Goal: Task Accomplishment & Management: Complete application form

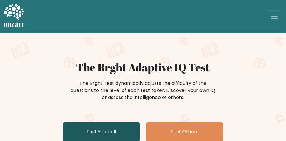
click at [115, 130] on link "Test Yourself" at bounding box center [101, 132] width 77 height 19
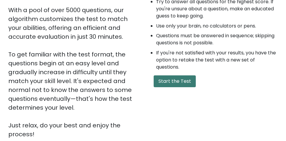
click at [182, 82] on button "Start the Test" at bounding box center [174, 82] width 42 height 12
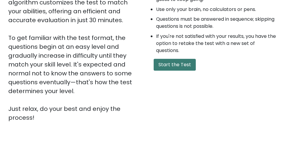
scroll to position [133, 0]
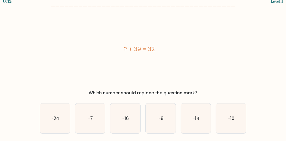
scroll to position [6, 0]
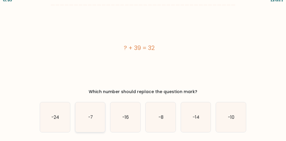
click at [91, 118] on text "-7" at bounding box center [90, 117] width 5 height 6
click at [143, 66] on input "b. -7" at bounding box center [143, 65] width 0 height 1
radio input "true"
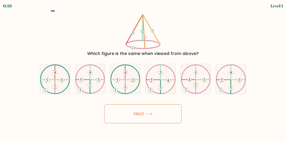
scroll to position [0, 0]
click at [194, 80] on 612 at bounding box center [188, 80] width 14 height 0
click at [143, 72] on input "e." at bounding box center [143, 71] width 0 height 1
radio input "true"
click at [162, 121] on button "Next" at bounding box center [142, 114] width 77 height 19
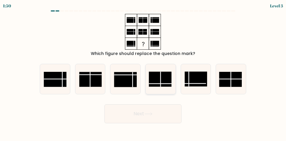
click at [160, 87] on line at bounding box center [160, 79] width 0 height 15
click at [143, 72] on input "d." at bounding box center [143, 71] width 0 height 1
radio input "true"
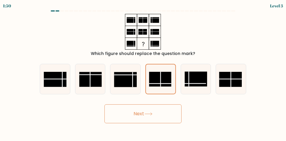
click at [165, 118] on button "Next" at bounding box center [142, 114] width 77 height 19
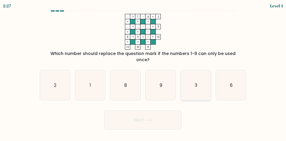
click at [196, 82] on text "3" at bounding box center [195, 85] width 3 height 6
click at [143, 72] on input "e. 3" at bounding box center [143, 71] width 0 height 1
radio input "true"
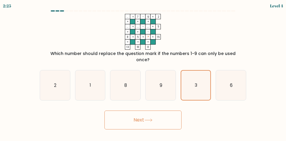
click at [174, 122] on button "Next" at bounding box center [142, 120] width 77 height 19
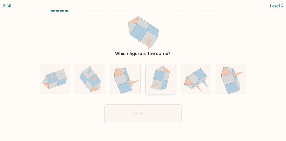
click at [160, 81] on icon at bounding box center [158, 76] width 11 height 11
click at [143, 72] on input "d." at bounding box center [143, 71] width 0 height 1
radio input "true"
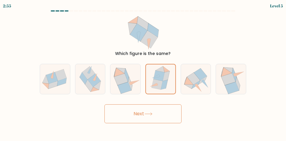
click at [1, 86] on form at bounding box center [143, 66] width 286 height 113
click at [156, 120] on button "Next" at bounding box center [142, 114] width 77 height 19
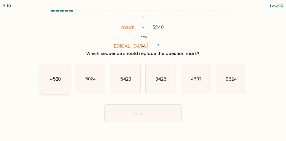
click at [57, 82] on text "4520" at bounding box center [55, 79] width 11 height 6
click at [143, 72] on input "a. 4520" at bounding box center [143, 71] width 0 height 1
radio input "true"
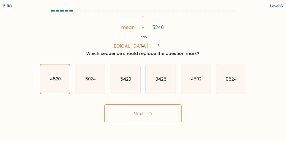
click at [158, 121] on button "Next" at bounding box center [142, 114] width 77 height 19
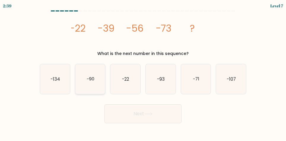
click at [84, 84] on icon "-90" at bounding box center [90, 79] width 30 height 30
click at [143, 72] on input "b. -90" at bounding box center [143, 71] width 0 height 1
radio input "true"
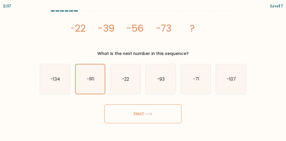
click at [172, 121] on button "Next" at bounding box center [142, 114] width 77 height 19
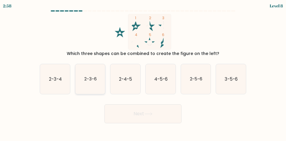
click at [87, 82] on text "2-3-6" at bounding box center [90, 79] width 12 height 6
click at [143, 72] on input "b. 2-3-6" at bounding box center [143, 71] width 0 height 1
radio input "true"
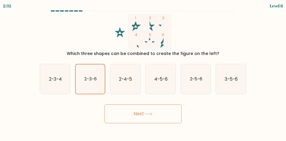
click at [126, 124] on button "Next" at bounding box center [142, 114] width 77 height 19
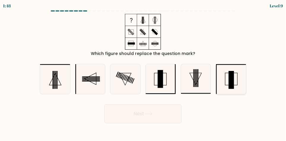
click at [235, 83] on icon at bounding box center [231, 79] width 30 height 30
click at [143, 72] on input "f." at bounding box center [143, 71] width 0 height 1
radio input "true"
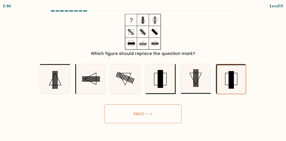
click at [156, 120] on button "Next" at bounding box center [142, 114] width 77 height 19
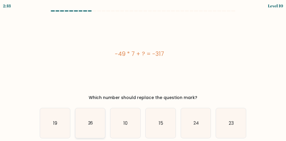
click at [90, 125] on text "26" at bounding box center [90, 123] width 5 height 6
click at [143, 72] on input "b. 26" at bounding box center [143, 71] width 0 height 1
radio input "true"
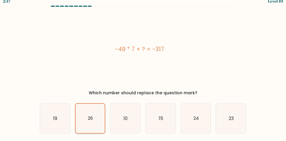
scroll to position [6, 0]
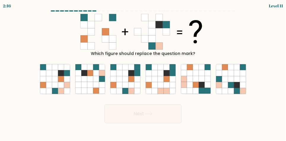
scroll to position [0, 0]
click at [122, 82] on icon at bounding box center [119, 79] width 6 height 6
click at [143, 72] on input "c." at bounding box center [143, 71] width 0 height 1
radio input "true"
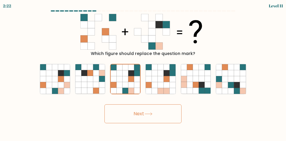
click at [180, 122] on button "Next" at bounding box center [142, 114] width 77 height 19
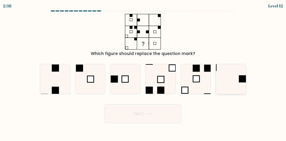
click at [245, 79] on icon at bounding box center [231, 79] width 30 height 30
click at [143, 72] on input "f." at bounding box center [143, 71] width 0 height 1
radio input "true"
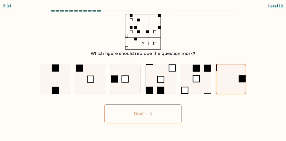
click at [178, 118] on button "Next" at bounding box center [142, 114] width 77 height 19
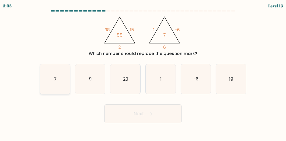
click at [50, 86] on icon "7" at bounding box center [55, 79] width 30 height 30
click at [143, 72] on input "a. 7" at bounding box center [143, 71] width 0 height 1
radio input "true"
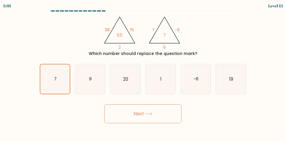
click at [174, 121] on button "Next" at bounding box center [142, 114] width 77 height 19
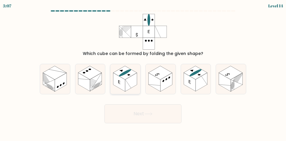
click at [119, 85] on rect at bounding box center [119, 82] width 12 height 19
click at [143, 72] on input "c." at bounding box center [143, 71] width 0 height 1
radio input "true"
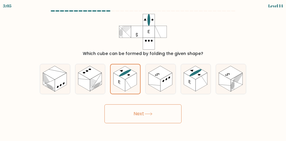
click at [176, 121] on button "Next" at bounding box center [142, 114] width 77 height 19
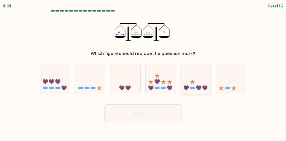
click at [200, 85] on icon at bounding box center [196, 79] width 30 height 25
click at [143, 72] on input "e." at bounding box center [143, 71] width 0 height 1
radio input "true"
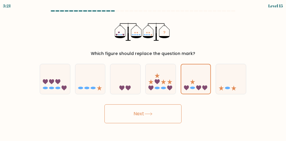
click at [160, 121] on button "Next" at bounding box center [142, 114] width 77 height 19
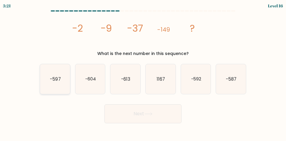
click at [55, 82] on text "-597" at bounding box center [55, 79] width 11 height 6
click at [143, 72] on input "a. -597" at bounding box center [143, 71] width 0 height 1
radio input "true"
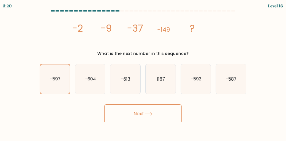
click at [121, 118] on button "Next" at bounding box center [142, 114] width 77 height 19
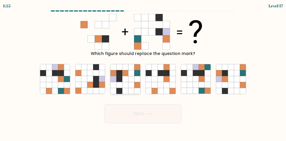
click at [122, 82] on icon at bounding box center [125, 79] width 6 height 6
click at [143, 72] on input "c." at bounding box center [143, 71] width 0 height 1
radio input "true"
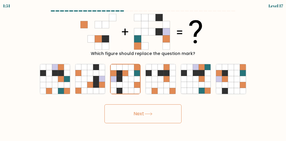
click at [165, 120] on button "Next" at bounding box center [142, 114] width 77 height 19
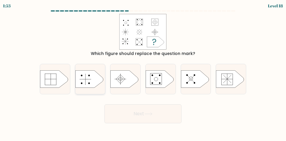
click at [86, 81] on icon at bounding box center [89, 79] width 28 height 17
click at [143, 72] on input "b." at bounding box center [143, 71] width 0 height 1
radio input "true"
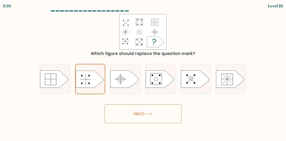
click at [170, 118] on button "Next" at bounding box center [142, 114] width 77 height 19
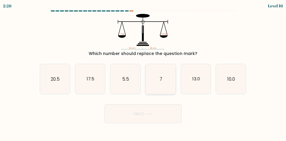
click at [161, 82] on text "7" at bounding box center [160, 79] width 3 height 6
click at [143, 72] on input "d. 7" at bounding box center [143, 71] width 0 height 1
radio input "true"
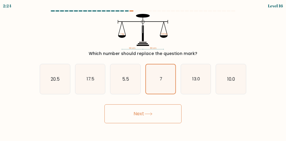
click at [172, 120] on button "Next" at bounding box center [142, 114] width 77 height 19
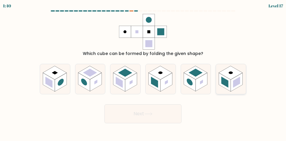
click at [235, 80] on rect at bounding box center [231, 73] width 24 height 14
click at [143, 72] on input "f." at bounding box center [143, 71] width 0 height 1
radio input "true"
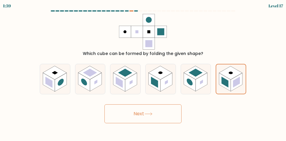
click at [126, 123] on button "Next" at bounding box center [142, 114] width 77 height 19
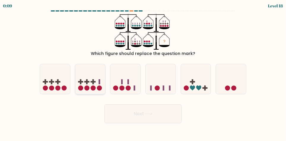
click at [85, 83] on icon at bounding box center [90, 79] width 30 height 25
click at [143, 72] on input "b." at bounding box center [143, 71] width 0 height 1
radio input "true"
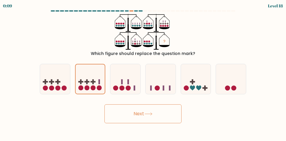
click at [129, 118] on button "Next" at bounding box center [142, 114] width 77 height 19
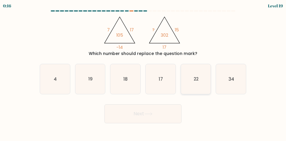
click at [194, 81] on text "22" at bounding box center [195, 79] width 5 height 6
click at [143, 72] on input "e. 22" at bounding box center [143, 71] width 0 height 1
radio input "true"
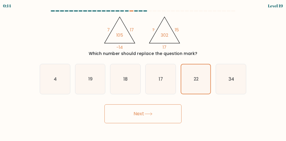
click at [165, 118] on button "Next" at bounding box center [142, 114] width 77 height 19
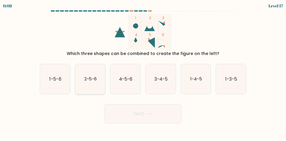
click at [88, 81] on icon "2-5-6" at bounding box center [90, 79] width 30 height 30
click at [143, 72] on input "b. 2-5-6" at bounding box center [143, 71] width 0 height 1
radio input "true"
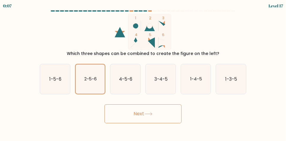
click at [132, 121] on button "Next" at bounding box center [142, 114] width 77 height 19
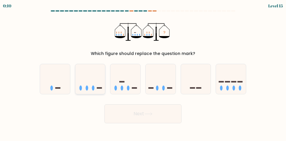
click at [91, 92] on icon at bounding box center [90, 79] width 30 height 25
click at [143, 72] on input "b." at bounding box center [143, 71] width 0 height 1
radio input "true"
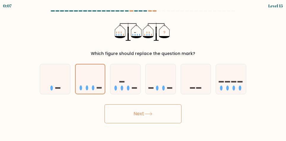
click at [160, 121] on button "Next" at bounding box center [142, 114] width 77 height 19
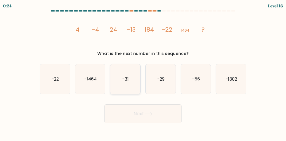
click at [120, 88] on icon "-31" at bounding box center [125, 79] width 30 height 30
click at [143, 72] on input "c. -31" at bounding box center [143, 71] width 0 height 1
radio input "true"
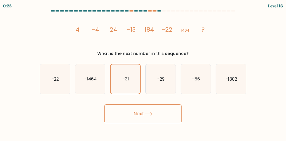
click at [165, 122] on button "Next" at bounding box center [142, 114] width 77 height 19
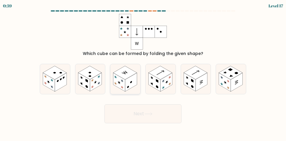
click at [130, 87] on rect at bounding box center [131, 82] width 12 height 19
click at [143, 72] on input "c." at bounding box center [143, 71] width 0 height 1
radio input "true"
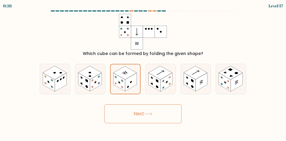
click at [163, 118] on button "Next" at bounding box center [142, 114] width 77 height 19
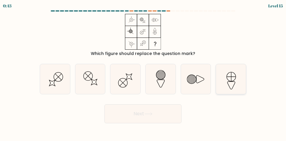
click at [233, 82] on icon at bounding box center [231, 79] width 30 height 30
click at [143, 72] on input "f." at bounding box center [143, 71] width 0 height 1
radio input "true"
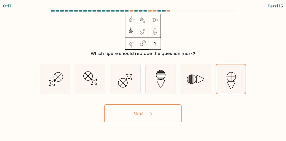
click at [173, 119] on button "Next" at bounding box center [142, 114] width 77 height 19
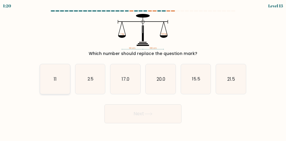
click at [48, 84] on icon "11" at bounding box center [55, 79] width 30 height 30
click at [143, 72] on input "a. 11" at bounding box center [143, 71] width 0 height 1
radio input "true"
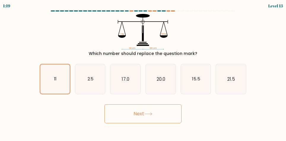
click at [133, 120] on button "Next" at bounding box center [142, 114] width 77 height 19
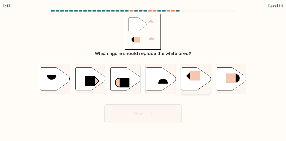
click at [197, 81] on rect at bounding box center [195, 75] width 10 height 9
click at [143, 72] on input "e." at bounding box center [143, 71] width 0 height 1
radio input "true"
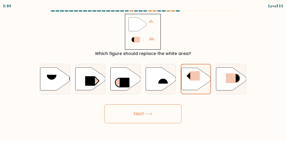
click at [127, 121] on button "Next" at bounding box center [142, 114] width 77 height 19
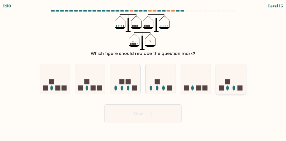
click at [235, 87] on icon at bounding box center [231, 79] width 30 height 25
click at [143, 72] on input "f." at bounding box center [143, 71] width 0 height 1
radio input "true"
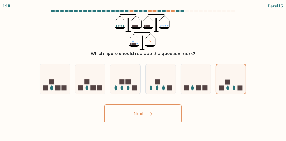
click at [157, 118] on button "Next" at bounding box center [142, 114] width 77 height 19
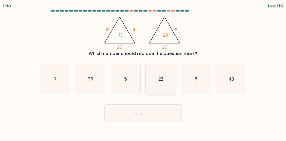
click at [159, 82] on text "22" at bounding box center [160, 79] width 5 height 6
click at [143, 72] on input "d. 22" at bounding box center [143, 71] width 0 height 1
radio input "true"
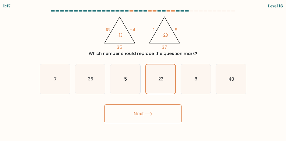
click at [165, 121] on button "Next" at bounding box center [142, 114] width 77 height 19
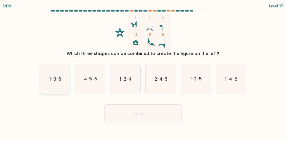
click at [49, 80] on icon "1-3-6" at bounding box center [55, 79] width 30 height 30
click at [143, 72] on input "a. 1-3-6" at bounding box center [143, 71] width 0 height 1
radio input "true"
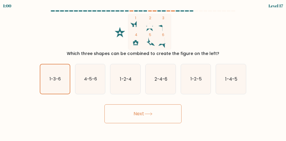
click at [136, 116] on button "Next" at bounding box center [142, 114] width 77 height 19
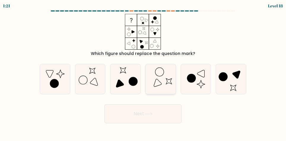
click at [171, 82] on icon at bounding box center [160, 79] width 30 height 30
click at [143, 72] on input "d." at bounding box center [143, 71] width 0 height 1
radio input "true"
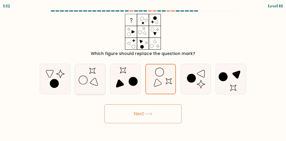
click at [88, 84] on icon at bounding box center [90, 79] width 30 height 30
click at [143, 72] on input "b." at bounding box center [143, 71] width 0 height 1
radio input "true"
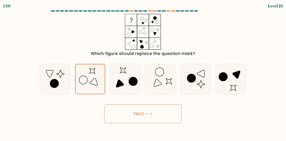
click at [166, 118] on button "Next" at bounding box center [142, 114] width 77 height 19
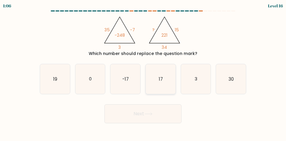
click at [157, 83] on icon "17" at bounding box center [160, 79] width 30 height 30
click at [143, 72] on input "d. 17" at bounding box center [143, 71] width 0 height 1
radio input "true"
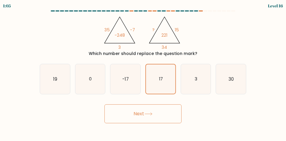
click at [168, 121] on button "Next" at bounding box center [142, 114] width 77 height 19
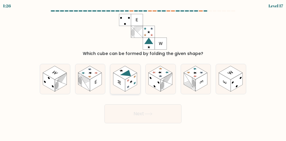
click at [129, 83] on icon at bounding box center [127, 81] width 3 height 4
click at [143, 72] on input "c." at bounding box center [143, 71] width 0 height 1
radio input "true"
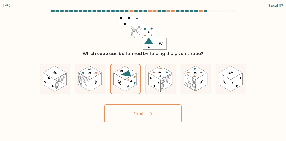
click at [160, 118] on button "Next" at bounding box center [142, 114] width 77 height 19
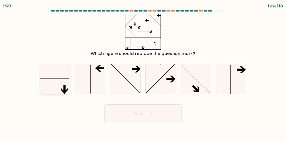
click at [49, 82] on icon at bounding box center [55, 79] width 30 height 30
click at [143, 72] on input "a." at bounding box center [143, 71] width 0 height 1
radio input "true"
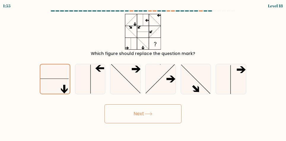
click at [169, 123] on button "Next" at bounding box center [142, 114] width 77 height 19
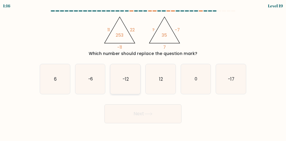
click at [127, 82] on text "-12" at bounding box center [125, 79] width 6 height 6
click at [143, 72] on input "c. -12" at bounding box center [143, 71] width 0 height 1
radio input "true"
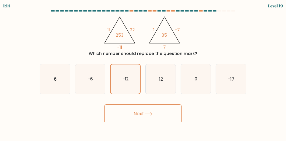
click at [172, 120] on button "Next" at bounding box center [142, 114] width 77 height 19
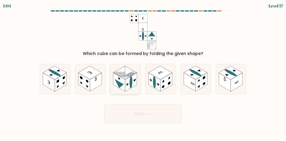
click at [129, 85] on rect at bounding box center [131, 82] width 12 height 19
click at [143, 72] on input "c." at bounding box center [143, 71] width 0 height 1
radio input "true"
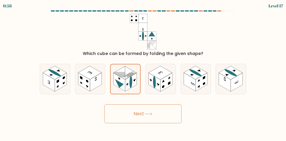
click at [169, 123] on button "Next" at bounding box center [142, 114] width 77 height 19
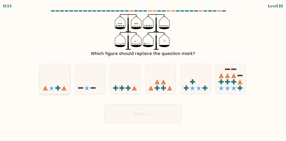
click at [52, 91] on icon at bounding box center [51, 88] width 5 height 5
click at [143, 72] on input "a." at bounding box center [143, 71] width 0 height 1
radio input "true"
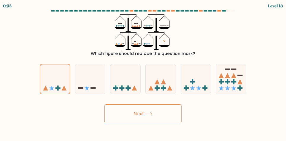
click at [170, 119] on button "Next" at bounding box center [142, 114] width 77 height 19
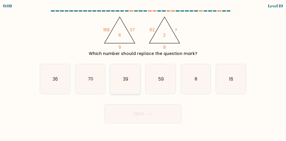
click at [121, 83] on icon "39" at bounding box center [125, 79] width 30 height 30
click at [143, 72] on input "c. 39" at bounding box center [143, 71] width 0 height 1
radio input "true"
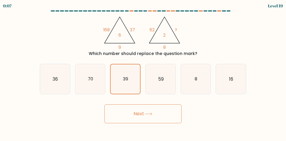
click at [126, 121] on button "Next" at bounding box center [142, 114] width 77 height 19
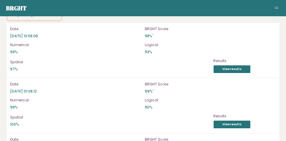
scroll to position [1710, 0]
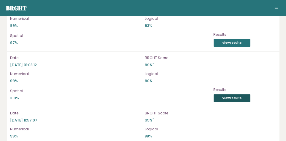
click at [237, 97] on link "View results" at bounding box center [231, 98] width 37 height 8
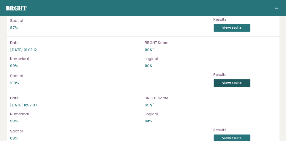
scroll to position [1755, 0]
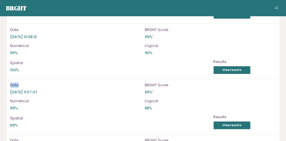
scroll to position [1756, 0]
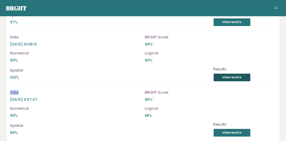
click at [234, 75] on link "View results" at bounding box center [231, 78] width 37 height 8
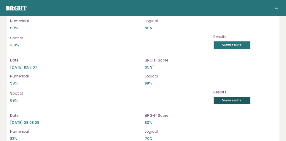
click at [238, 97] on link "View results" at bounding box center [231, 101] width 37 height 8
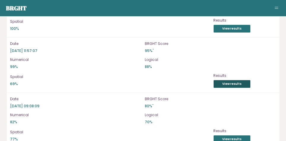
scroll to position [1808, 0]
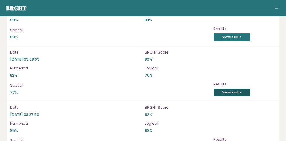
click at [240, 89] on link "View results" at bounding box center [231, 93] width 37 height 8
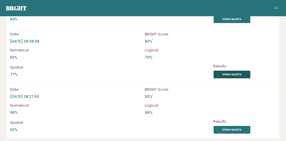
scroll to position [1852, 0]
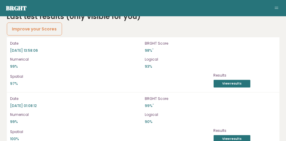
scroll to position [1701, 0]
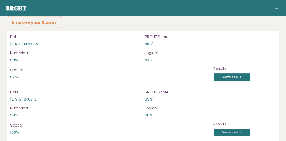
click at [243, 80] on div "Date 2025-09-14 13:58:06 BRGHT Score 98% * Numerical 99% Logical 93% Spatial 97…" at bounding box center [143, 58] width 272 height 55
click at [232, 73] on link "View results" at bounding box center [231, 77] width 37 height 8
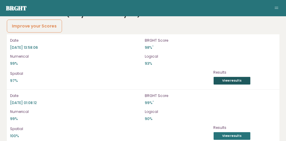
scroll to position [1698, 0]
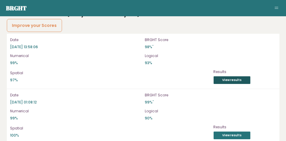
click at [232, 76] on link "View results" at bounding box center [231, 80] width 37 height 8
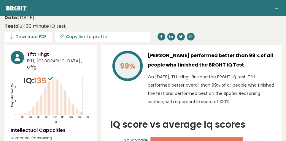
scroll to position [0, 0]
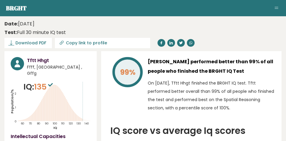
click at [45, 84] on span "135" at bounding box center [44, 86] width 20 height 11
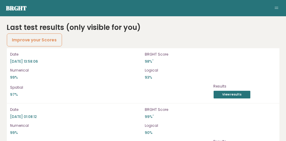
scroll to position [1683, 0]
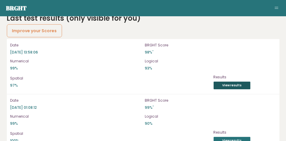
click at [240, 82] on link "View results" at bounding box center [231, 86] width 37 height 8
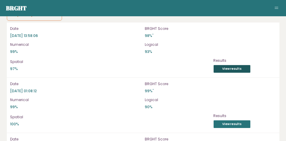
scroll to position [1713, 0]
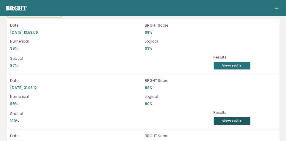
click at [239, 117] on link "View results" at bounding box center [231, 121] width 37 height 8
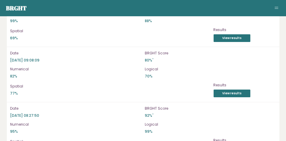
scroll to position [1852, 0]
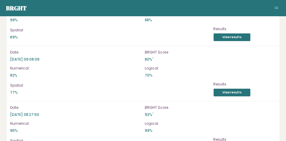
click at [259, 52] on div "BRGHT Score 80% *" at bounding box center [210, 56] width 131 height 12
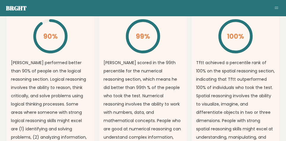
scroll to position [516, 0]
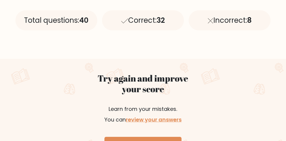
scroll to position [274, 0]
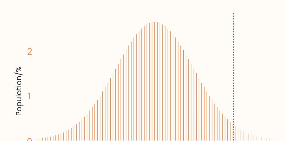
scroll to position [95, 0]
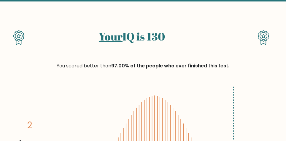
scroll to position [25, 0]
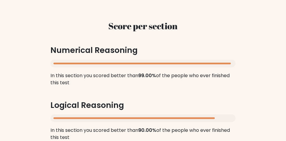
scroll to position [548, 0]
